Goal: Information Seeking & Learning: Understand process/instructions

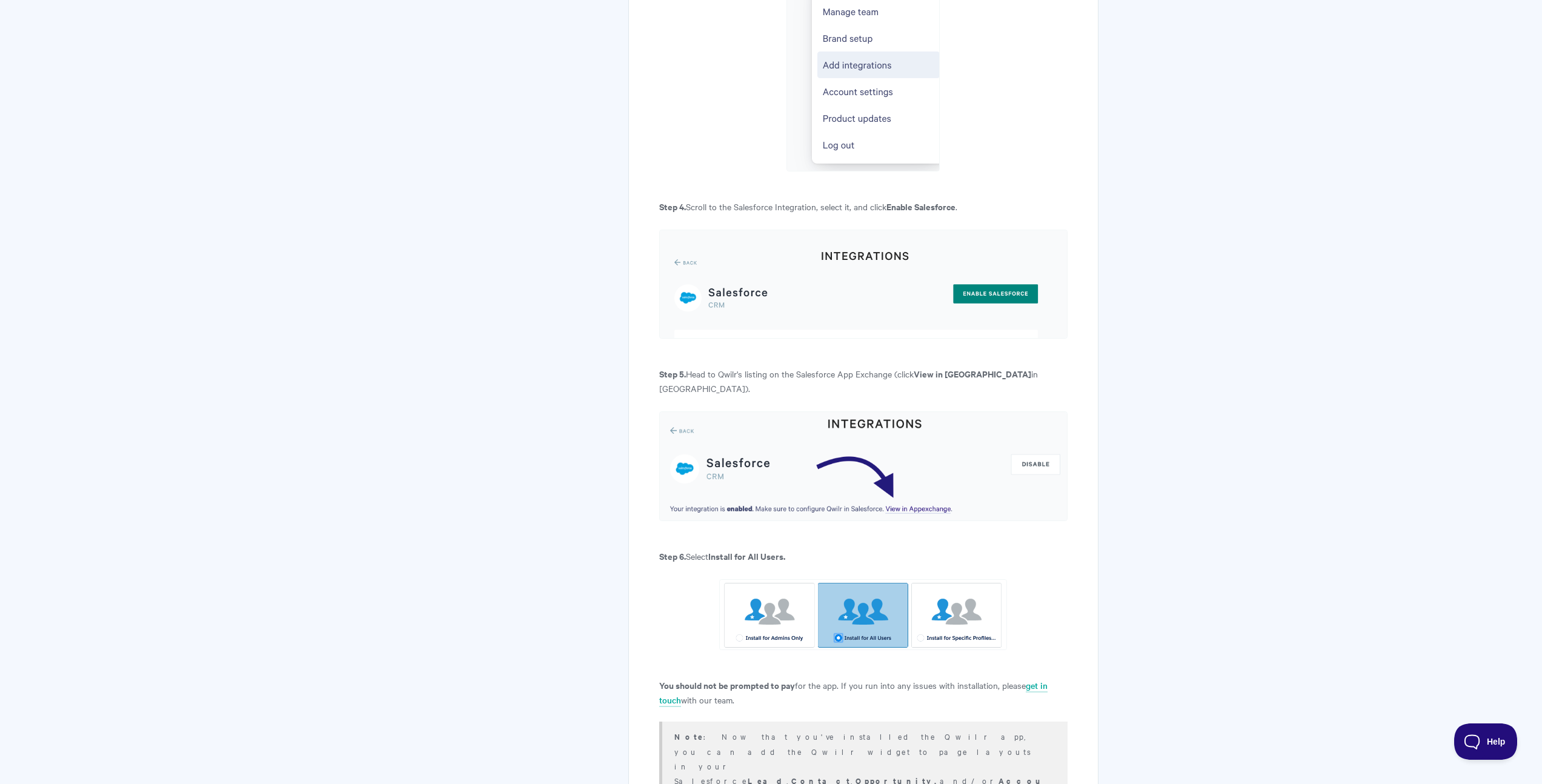
scroll to position [739, 0]
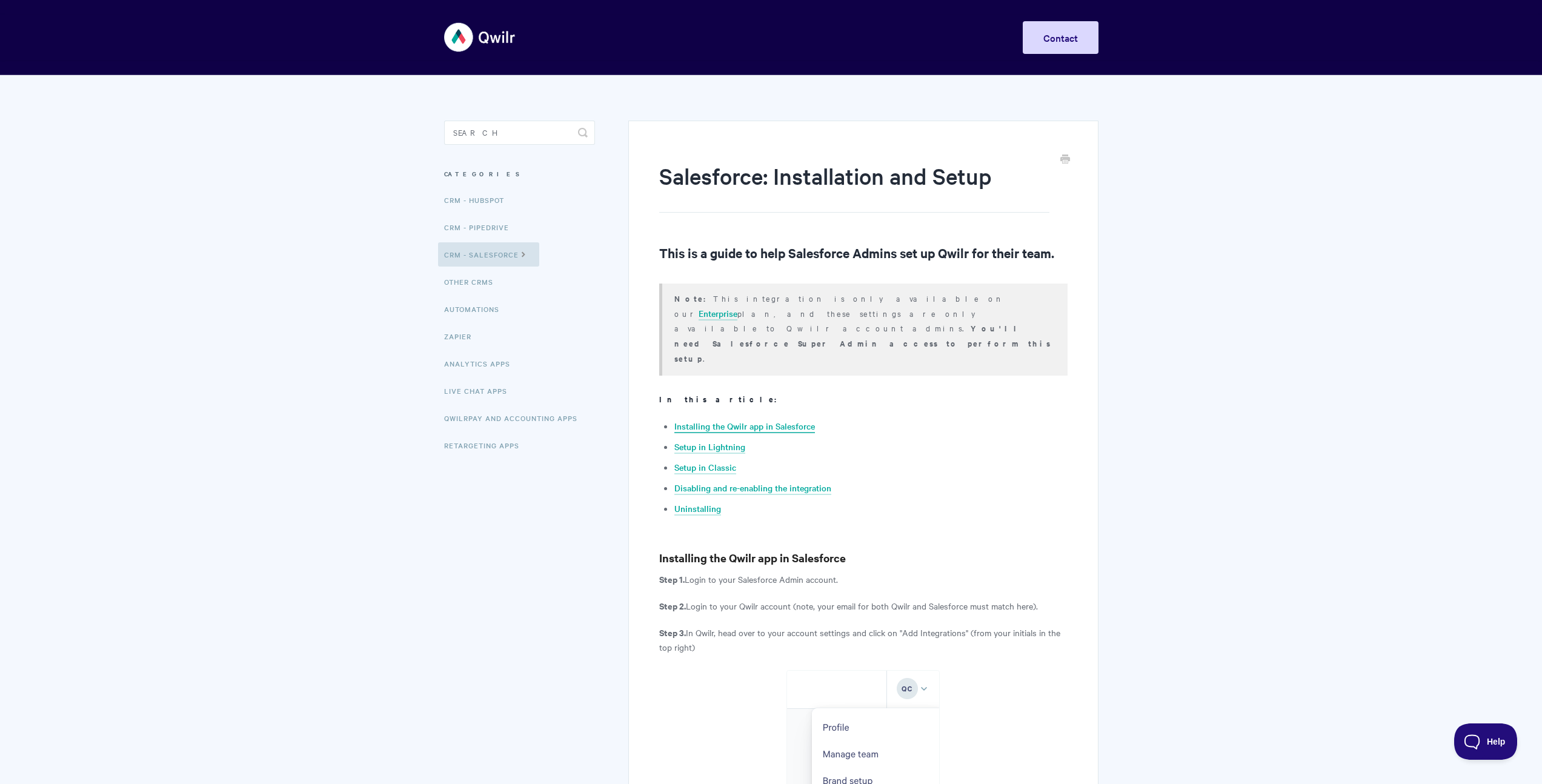
click at [778, 420] on link "Installing the Qwilr app in Salesforce" at bounding box center [744, 426] width 141 height 13
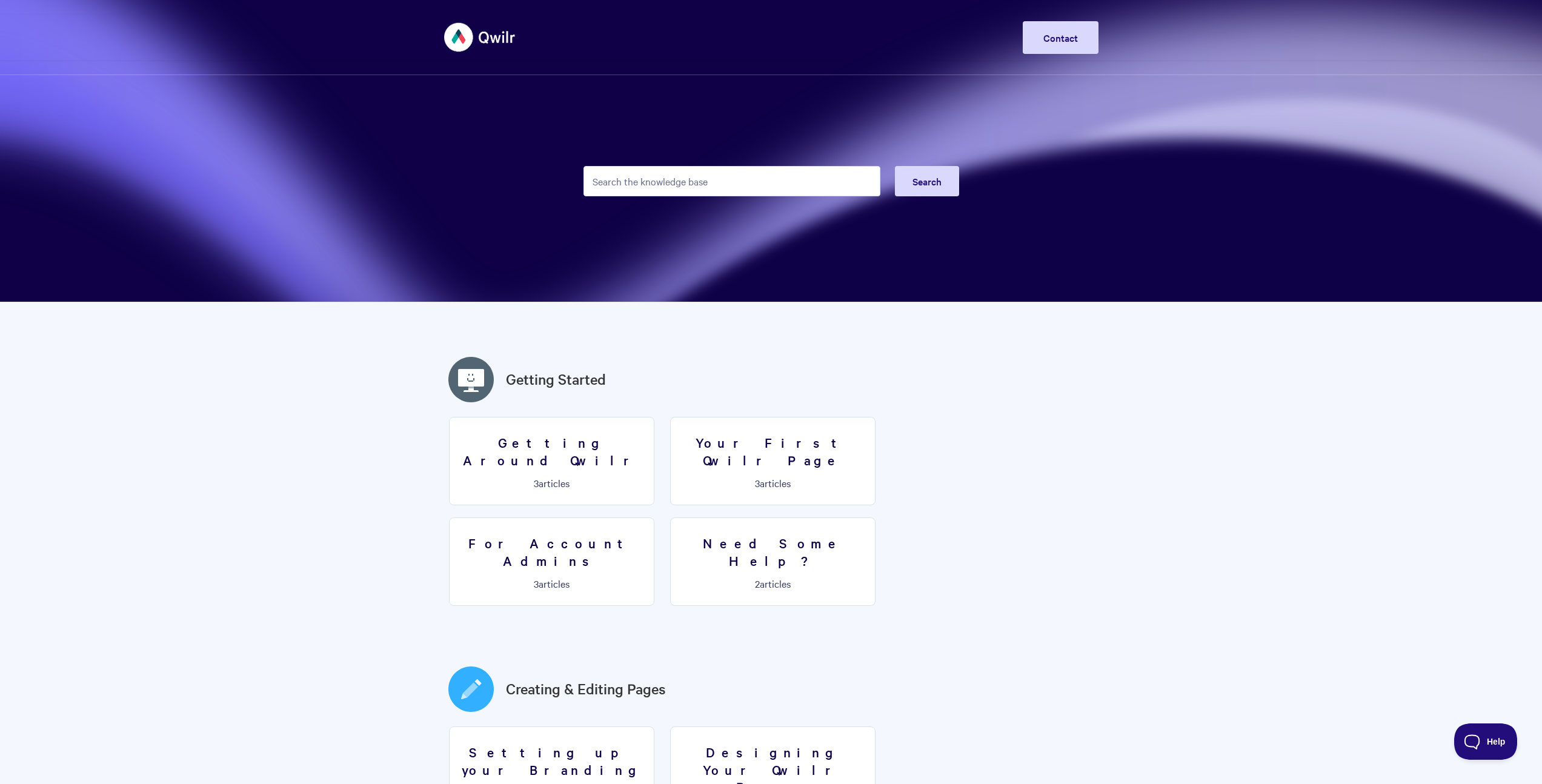
click at [472, 49] on img at bounding box center [479, 37] width 72 height 46
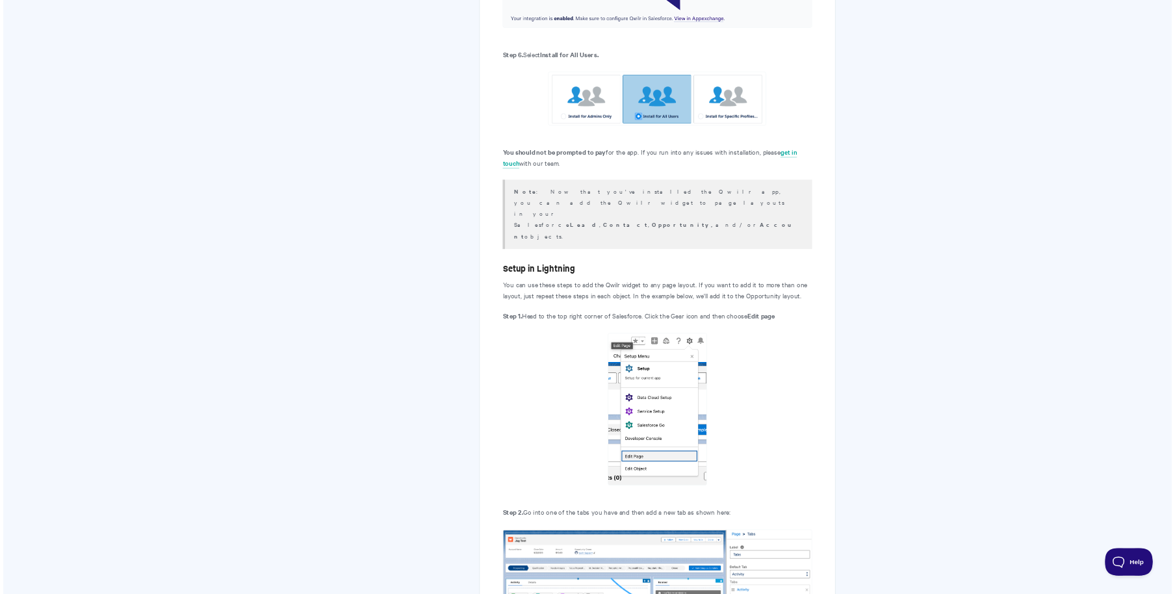
scroll to position [1402, 0]
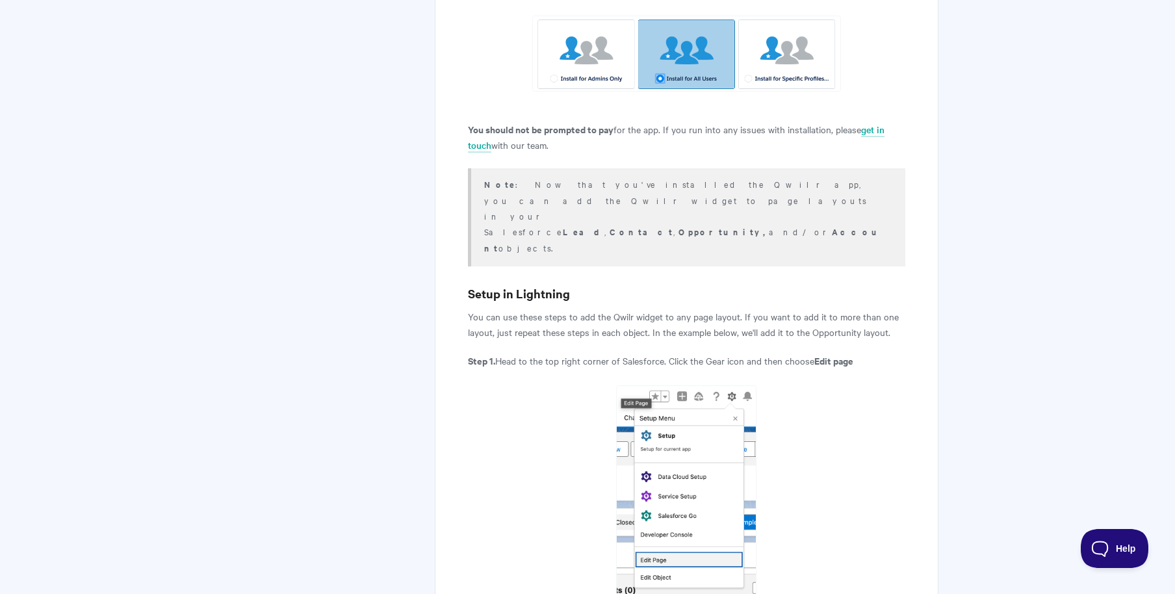
click at [888, 353] on p "Step 1. Head to the top right corner of Salesforce. Click the Gear icon and the…" at bounding box center [686, 361] width 437 height 16
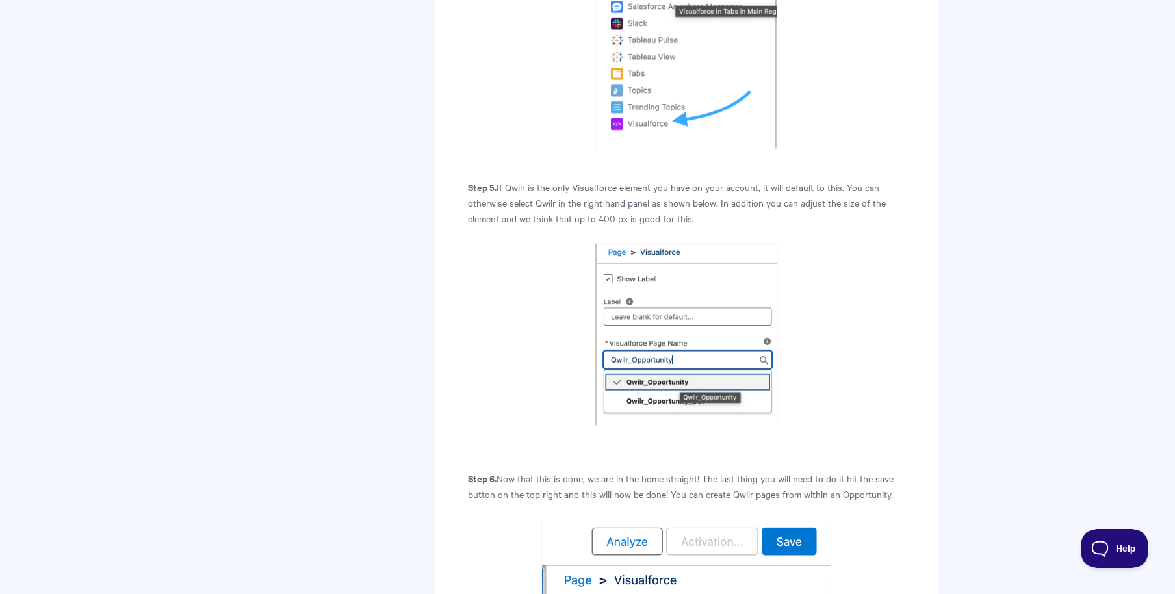
scroll to position [2783, 0]
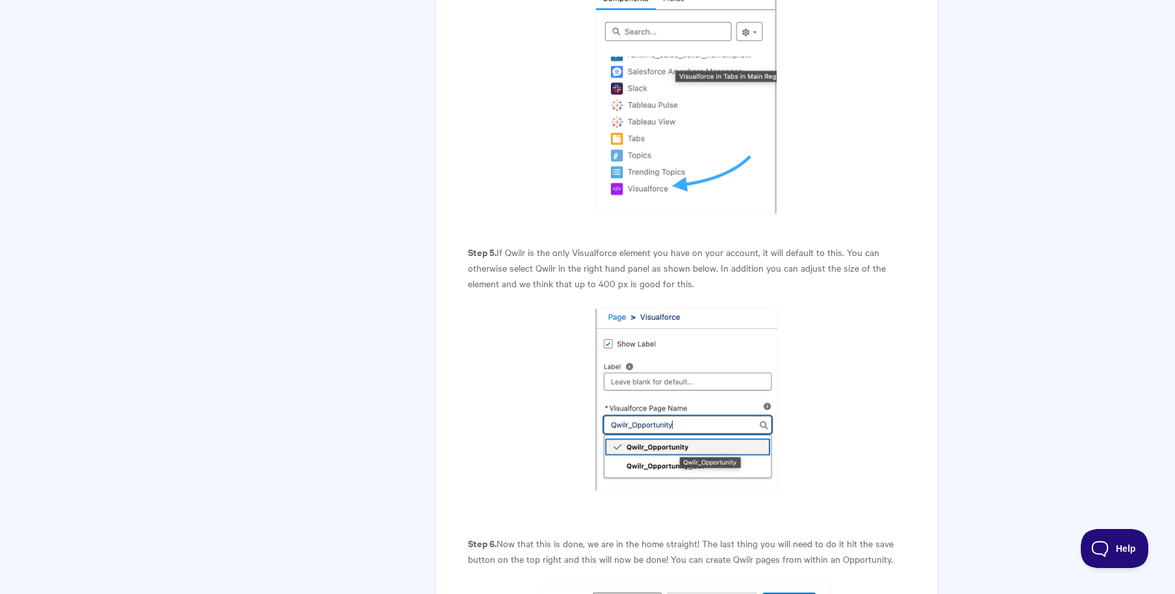
click at [603, 244] on p "Step 5. If Qwilr is the only Visualforce element you have on your account, it w…" at bounding box center [686, 267] width 437 height 47
copy p "400"
